Goal: Task Accomplishment & Management: Manage account settings

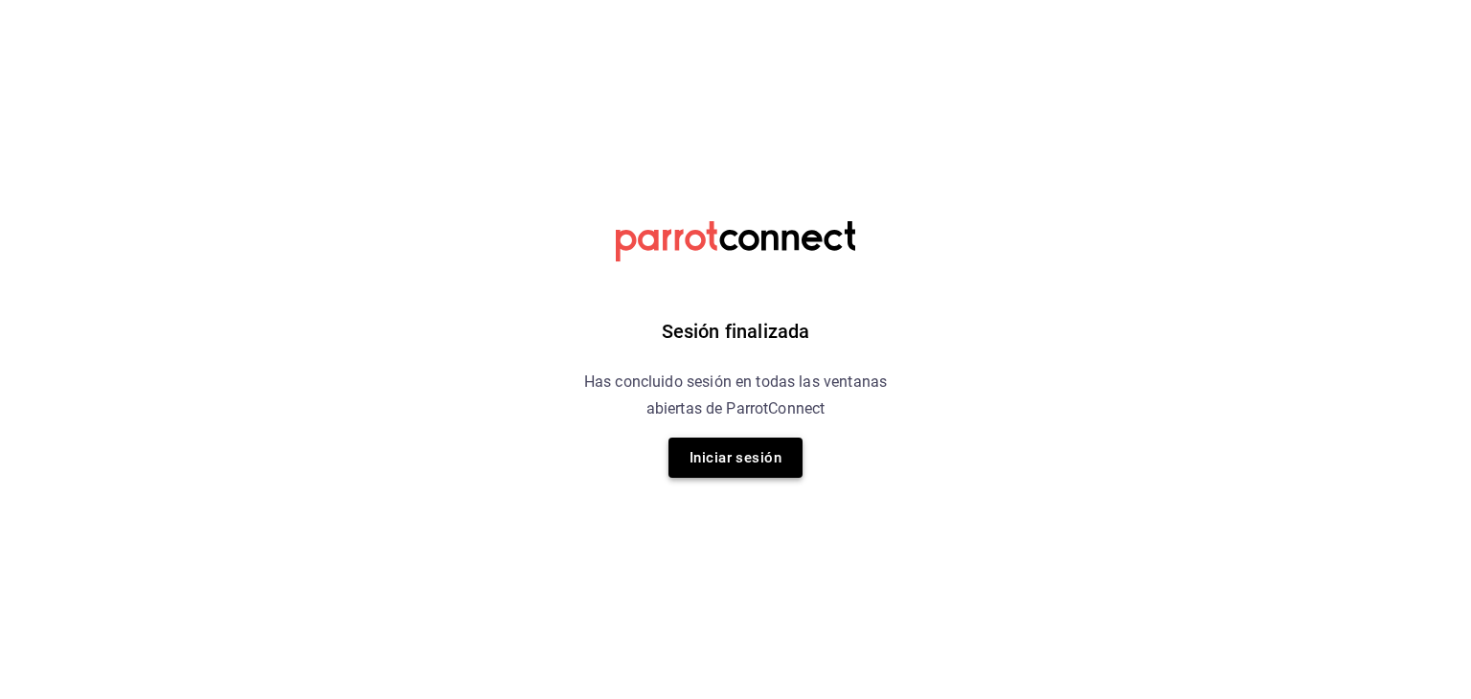
click at [751, 450] on button "Iniciar sesión" at bounding box center [735, 458] width 134 height 40
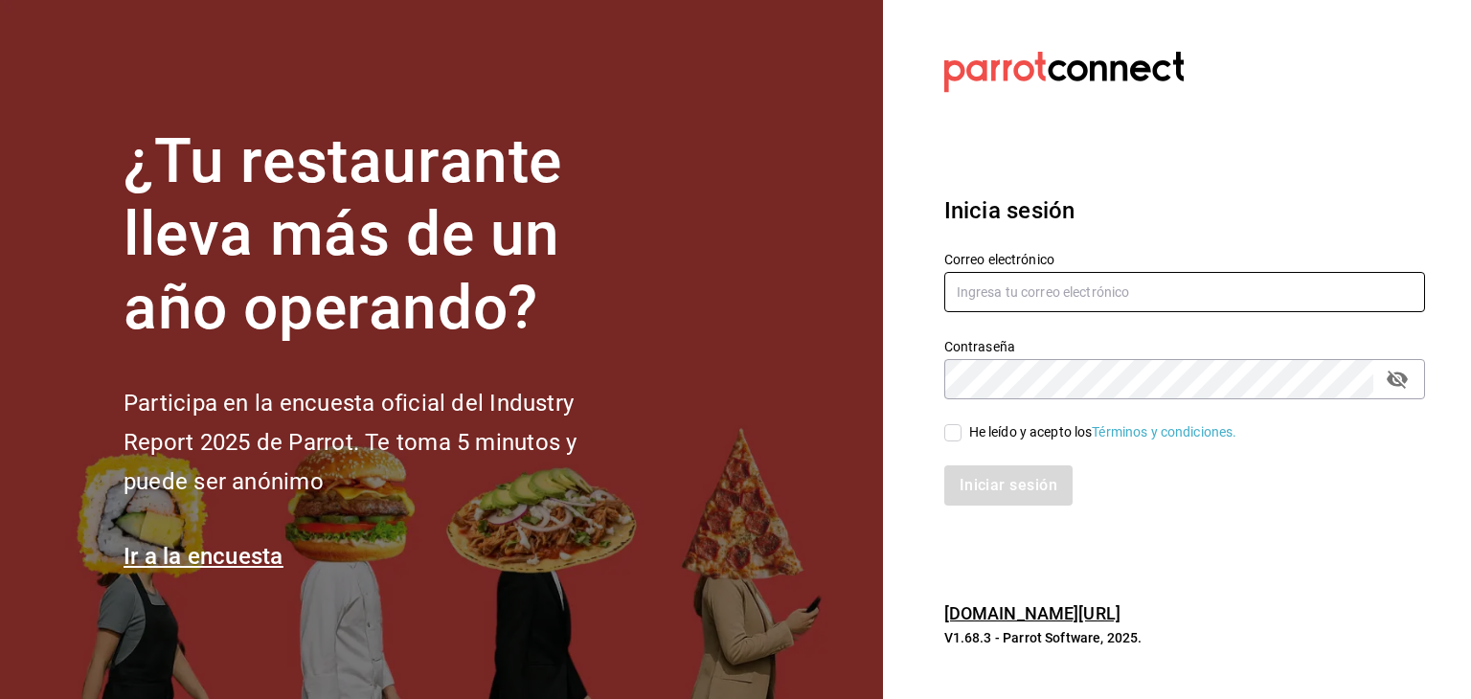
type input "[EMAIL_ADDRESS][DOMAIN_NAME]"
click at [952, 433] on input "He leído y acepto los Términos y condiciones." at bounding box center [952, 432] width 17 height 17
checkbox input "true"
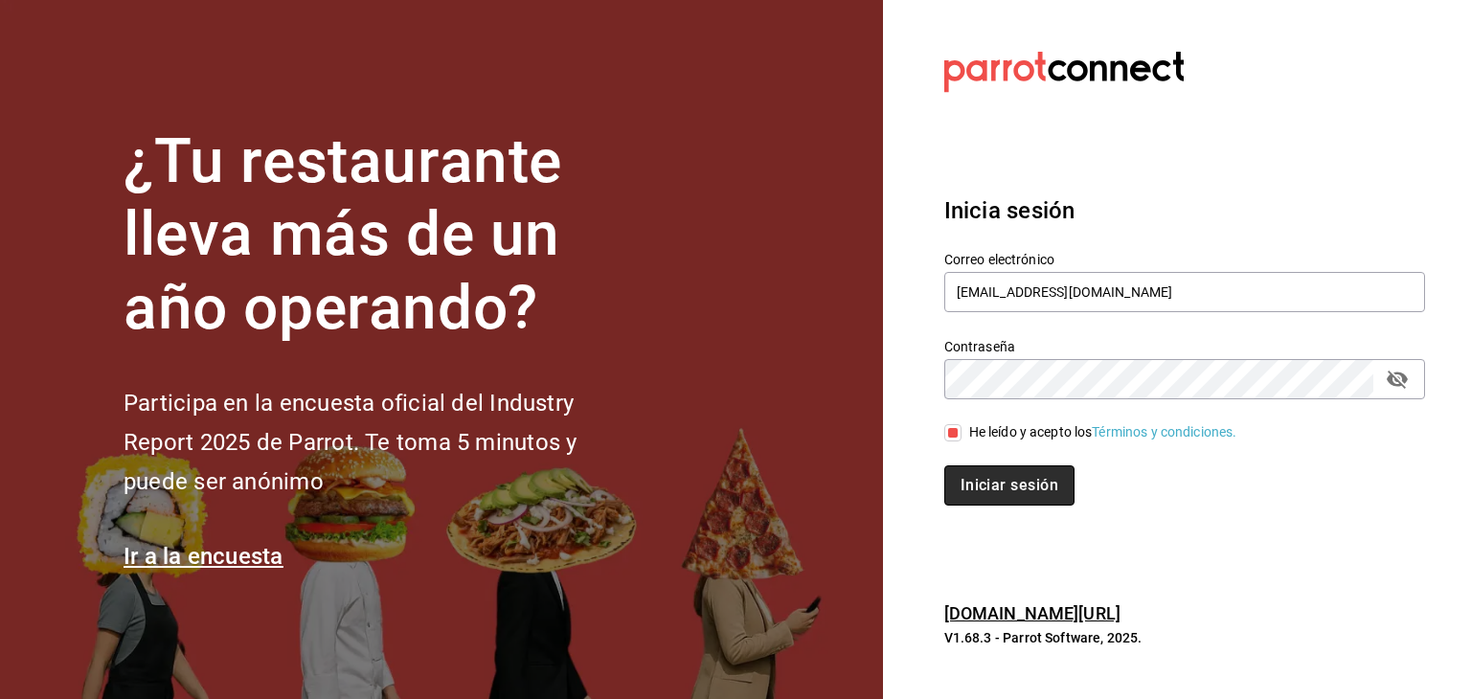
click at [1026, 490] on button "Iniciar sesión" at bounding box center [1009, 485] width 130 height 40
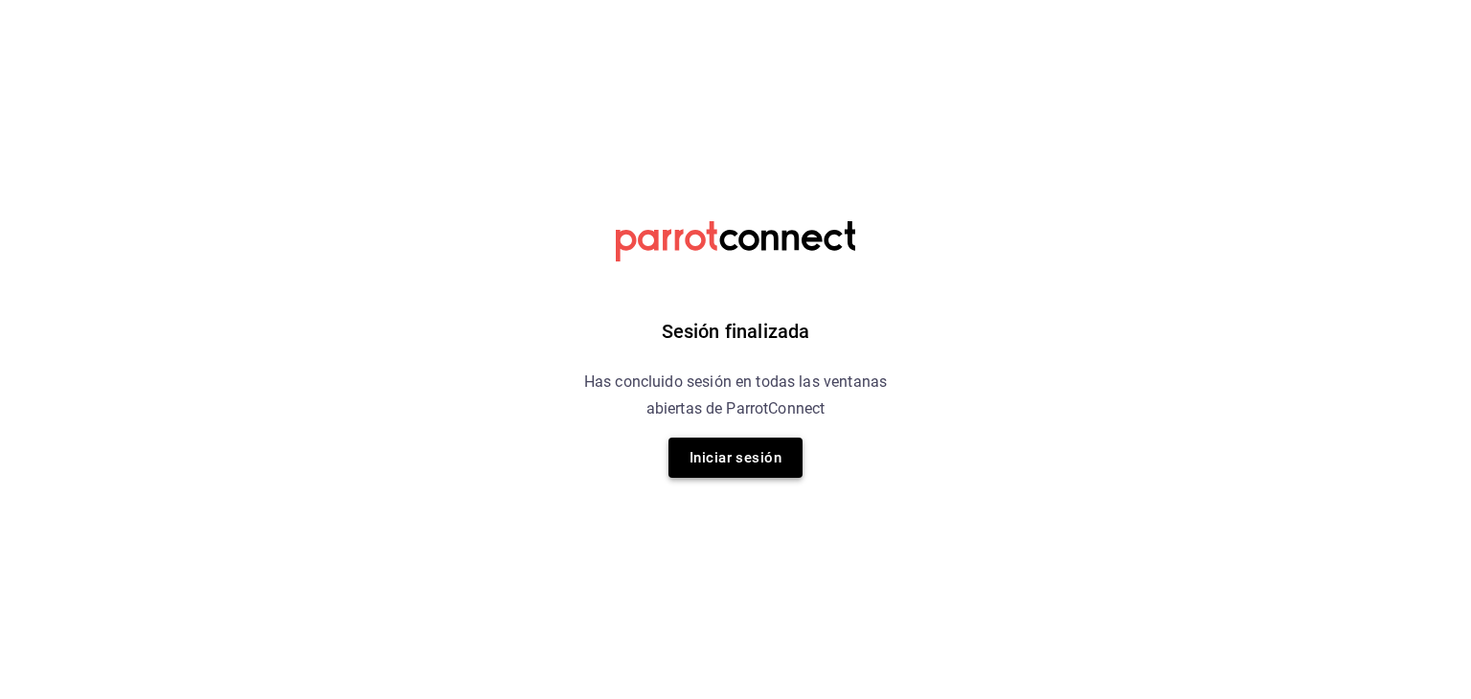
click at [735, 453] on button "Iniciar sesión" at bounding box center [735, 458] width 134 height 40
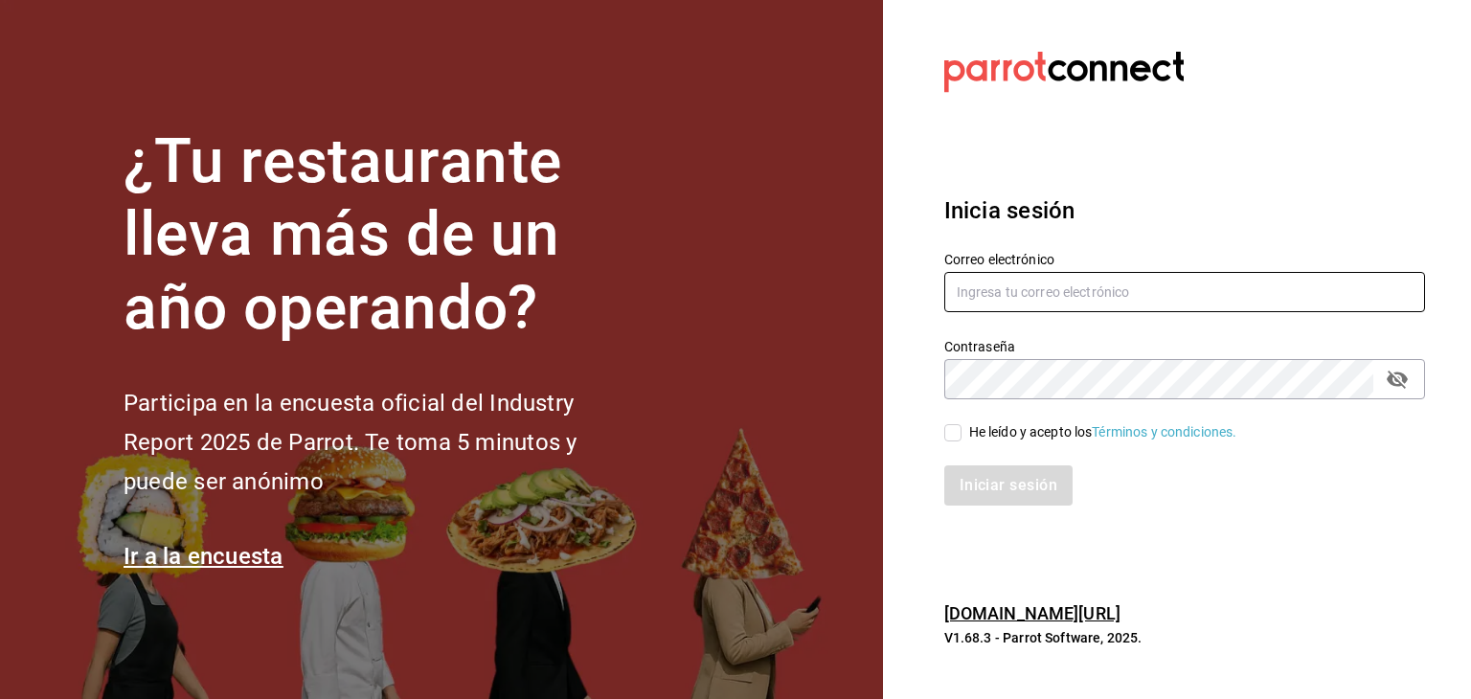
type input "[EMAIL_ADDRESS][DOMAIN_NAME]"
click at [956, 426] on input "He leído y acepto los Términos y condiciones." at bounding box center [952, 432] width 17 height 17
checkbox input "true"
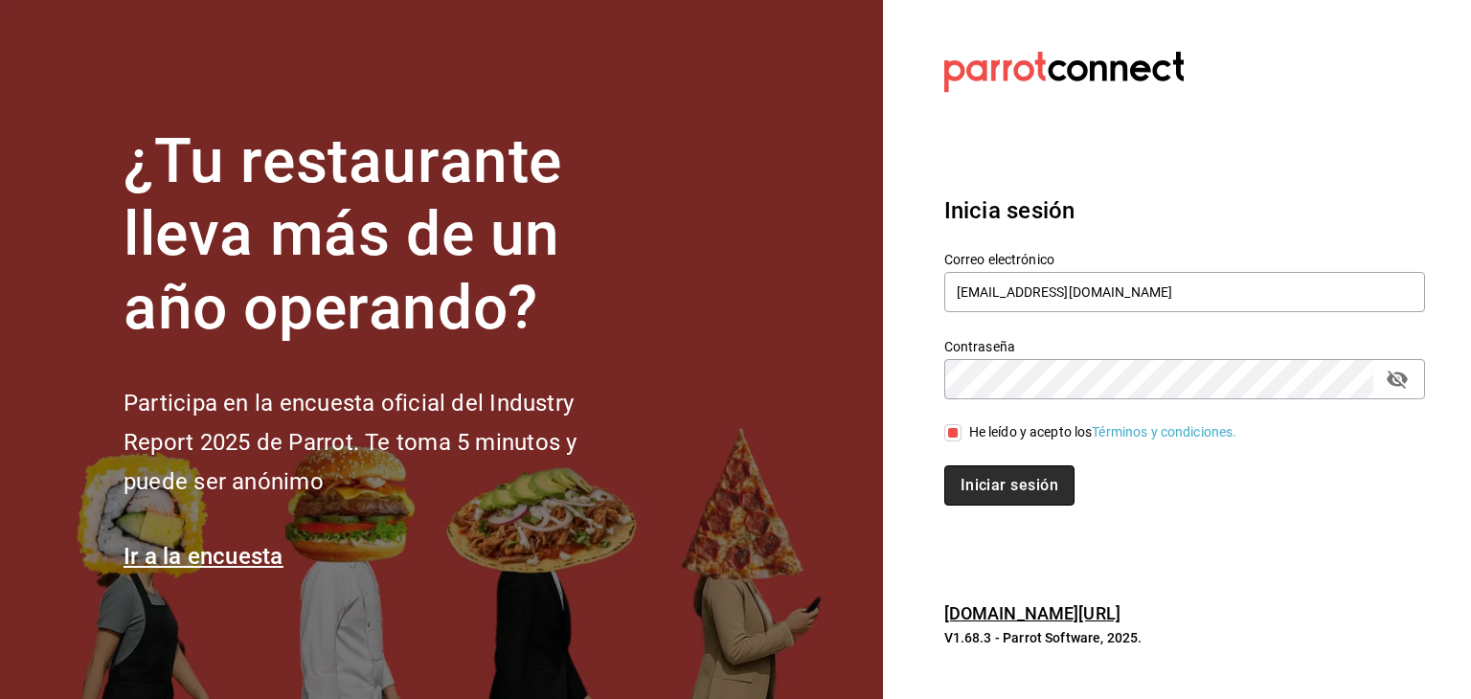
click at [997, 480] on button "Iniciar sesión" at bounding box center [1009, 485] width 130 height 40
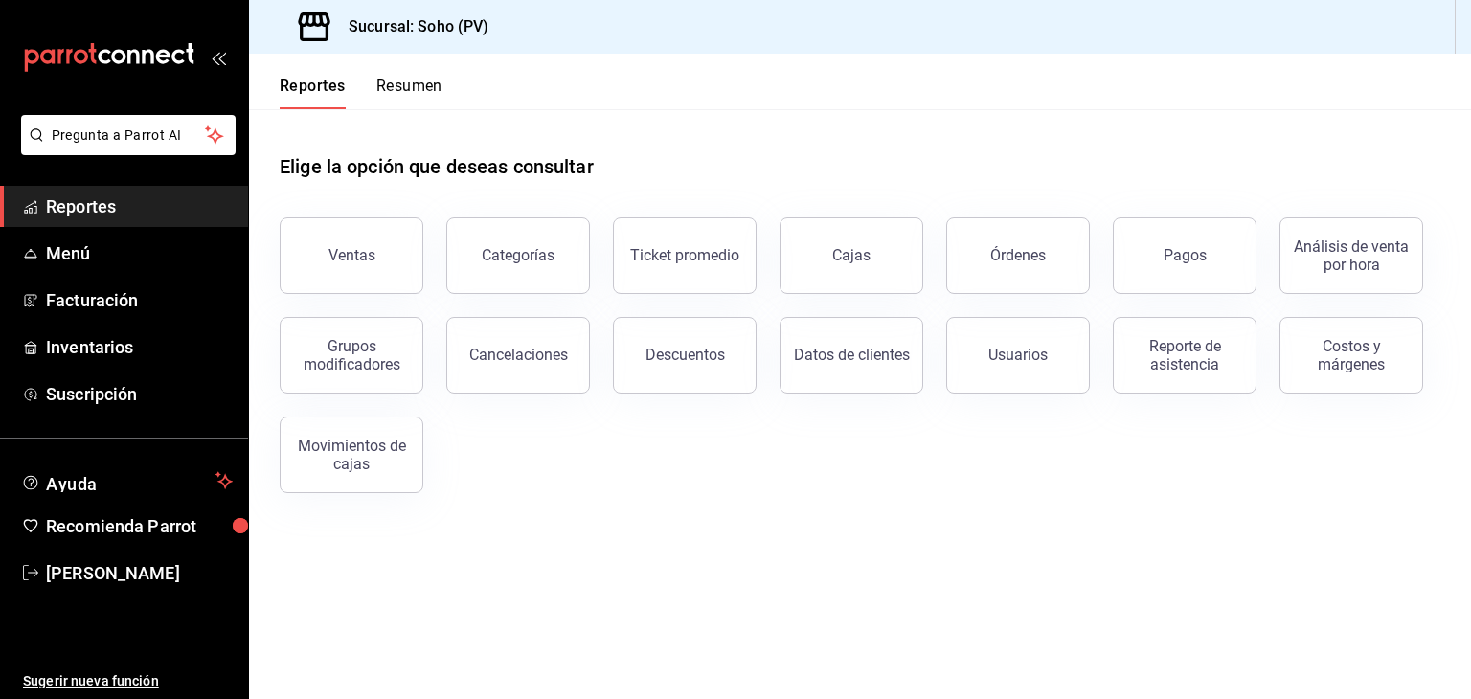
click at [988, 476] on div "Ventas Categorías Ticket promedio Cajas Órdenes Pagos Análisis de venta por hor…" at bounding box center [848, 343] width 1183 height 299
click at [995, 496] on div "Elige la opción que deseas consultar Ventas Categorías Ticket promedio Cajas Ór…" at bounding box center [860, 316] width 1222 height 415
